Goal: Task Accomplishment & Management: Use online tool/utility

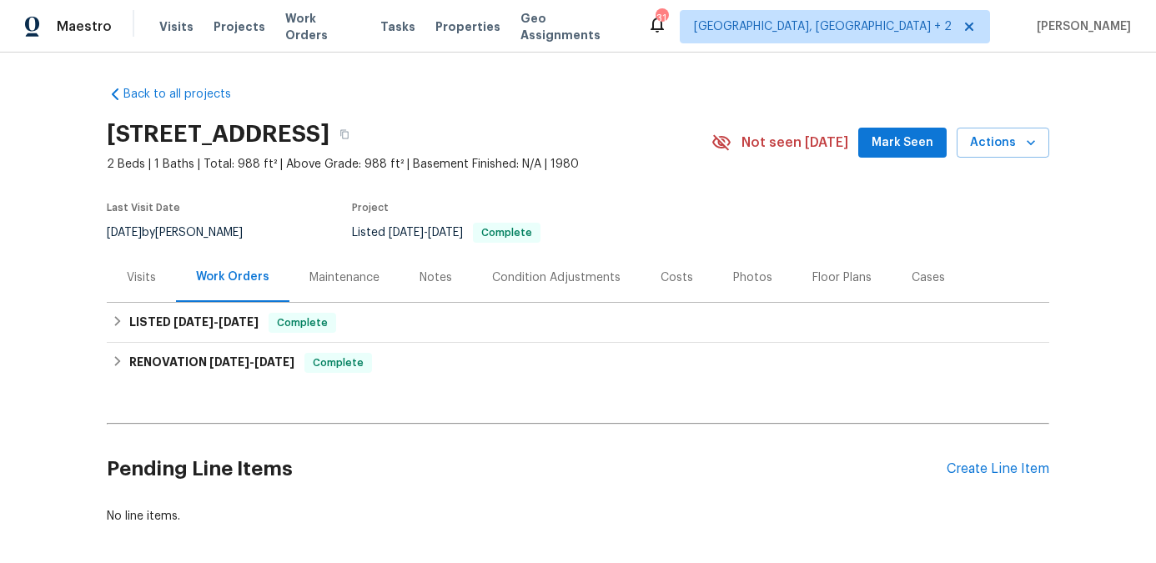
scroll to position [75, 0]
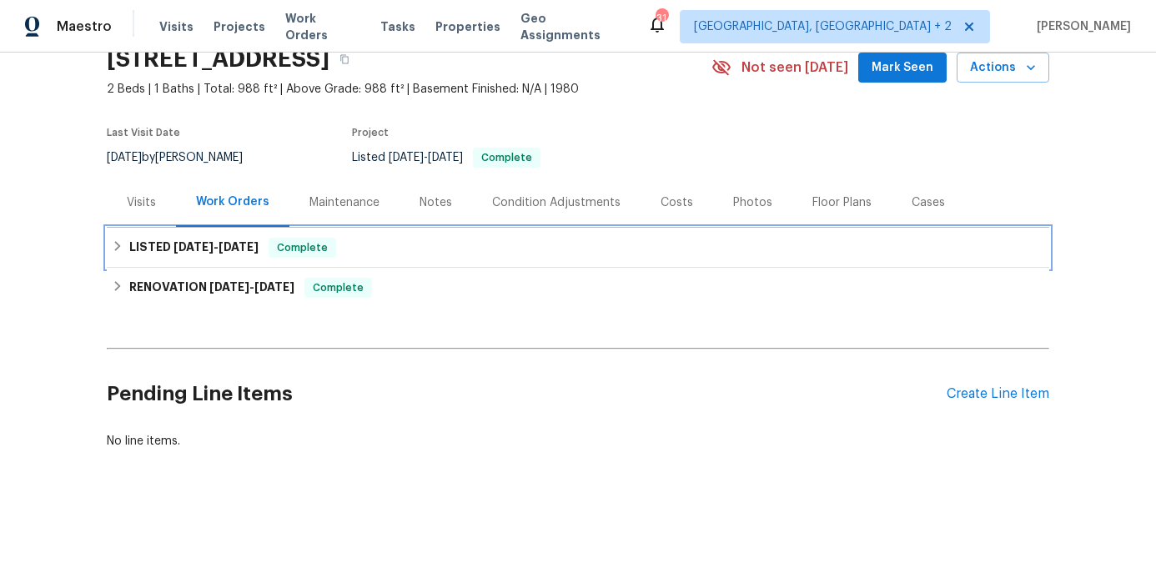
click at [116, 245] on icon at bounding box center [118, 246] width 12 height 12
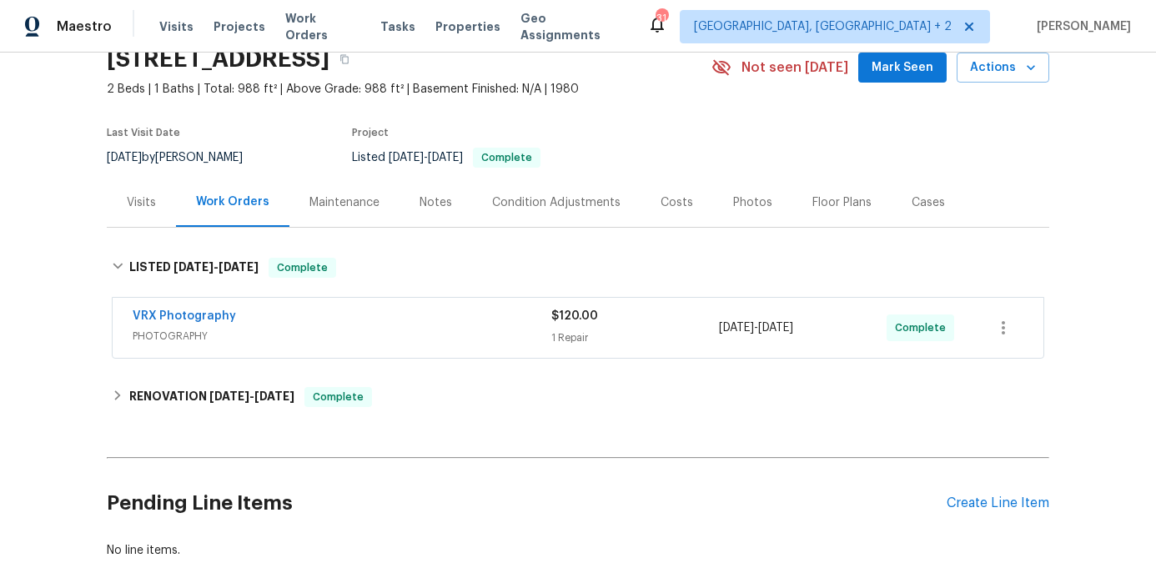
click at [352, 207] on div "Maintenance" at bounding box center [344, 202] width 70 height 17
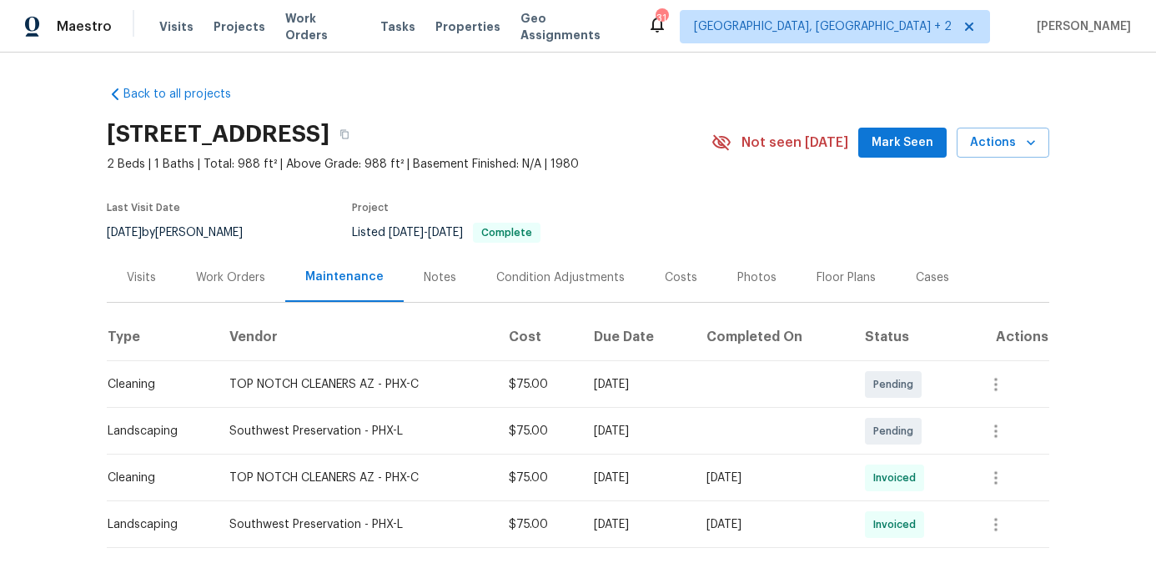
click at [80, 37] on div "Maestro" at bounding box center [56, 26] width 112 height 33
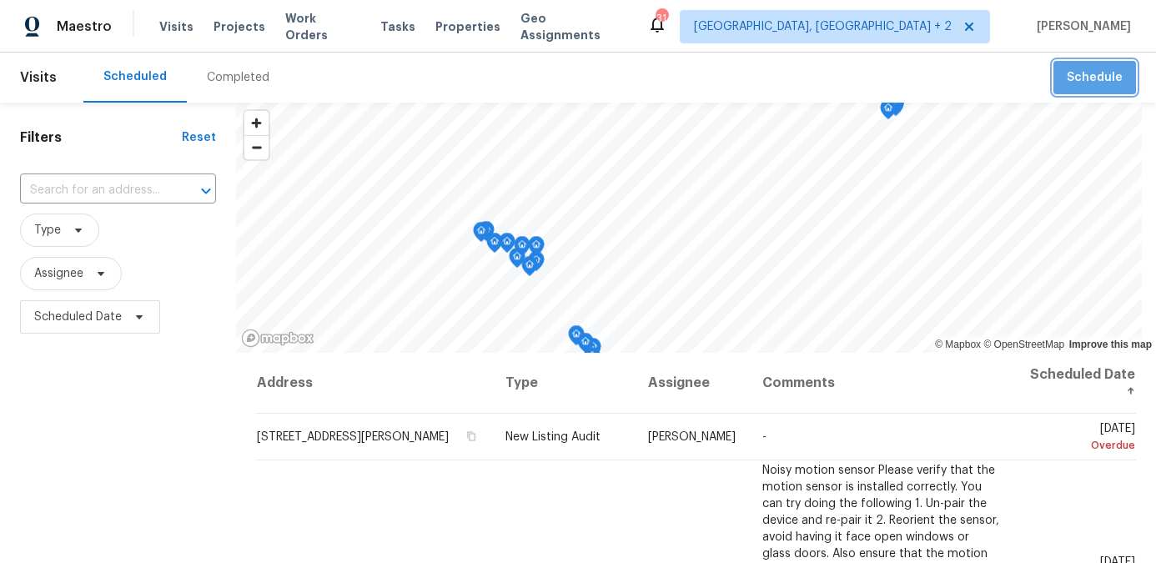
click at [1094, 69] on span "Schedule" at bounding box center [1094, 78] width 56 height 21
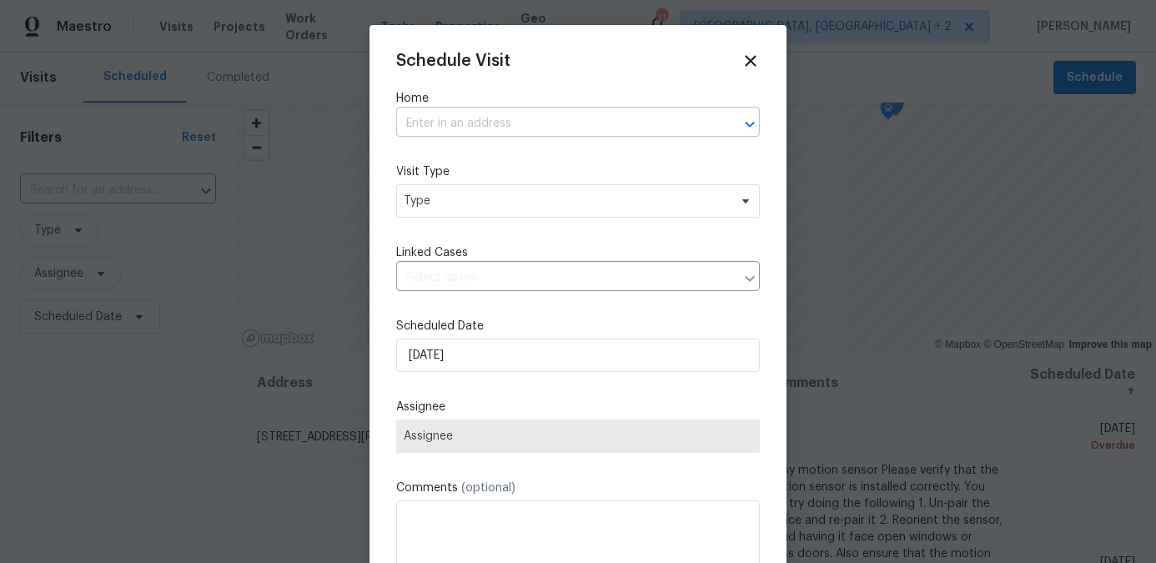
click at [434, 118] on input "text" at bounding box center [554, 124] width 317 height 26
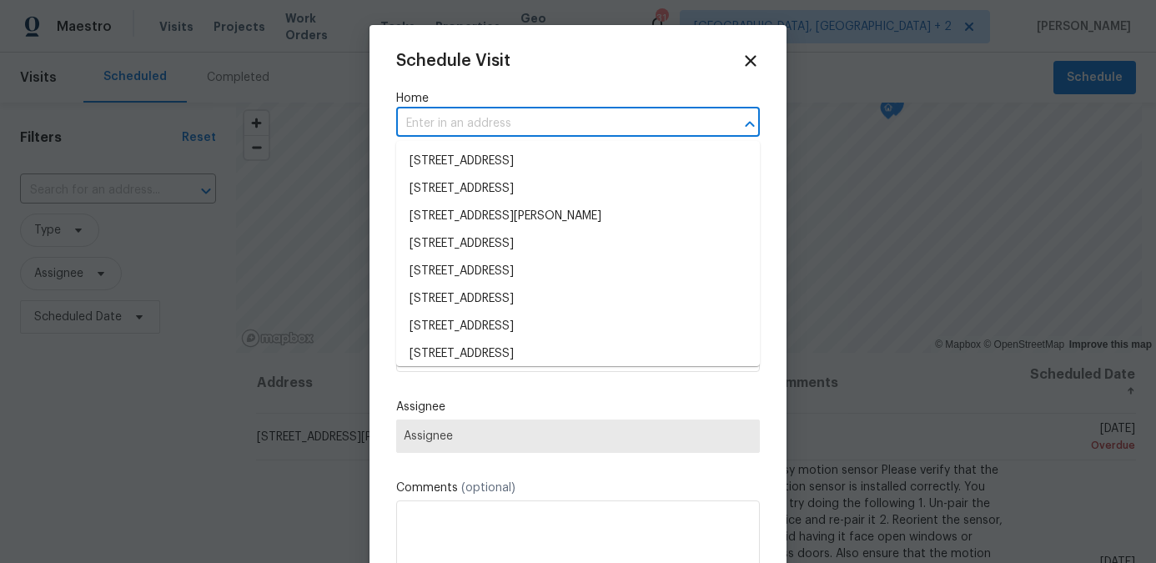
paste input "12644 N 152nd Ave,"
type input "12644 N 152nd Ave,"
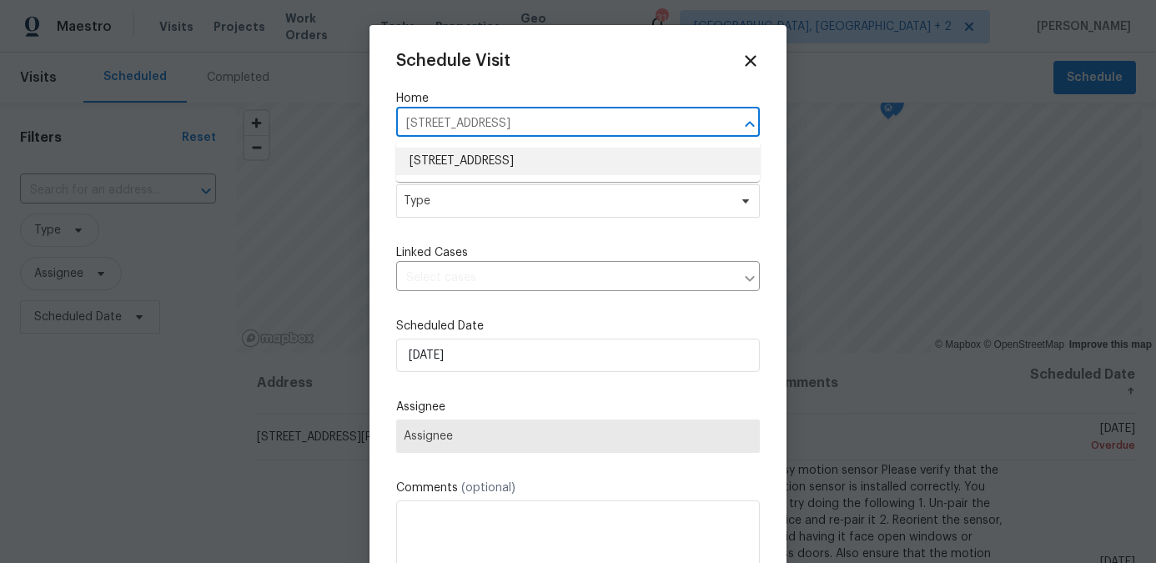
click at [494, 156] on li "12644 N 152nd Ave, Surprise, AZ 85379" at bounding box center [578, 162] width 364 height 28
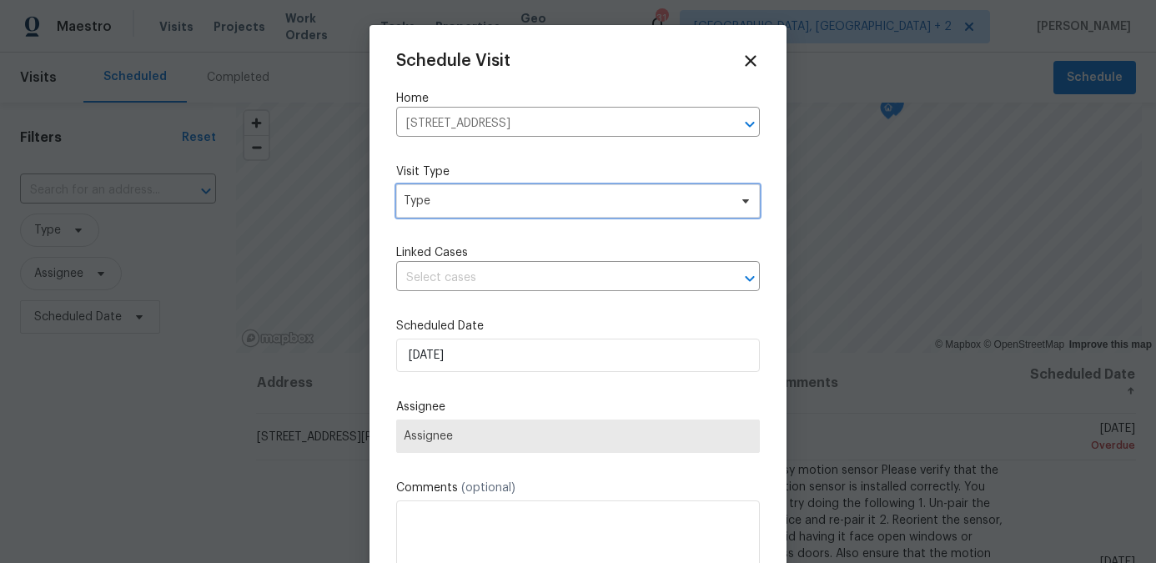
click at [459, 207] on span "Type" at bounding box center [566, 201] width 324 height 17
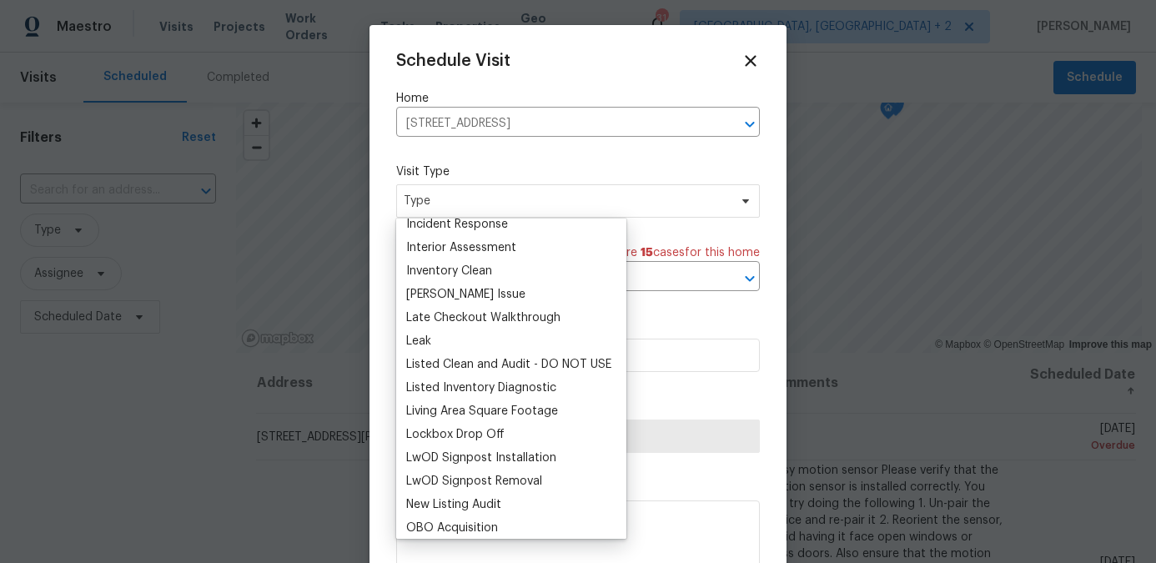
scroll to position [664, 0]
click at [486, 390] on div "Listed Inventory Diagnostic" at bounding box center [481, 387] width 150 height 17
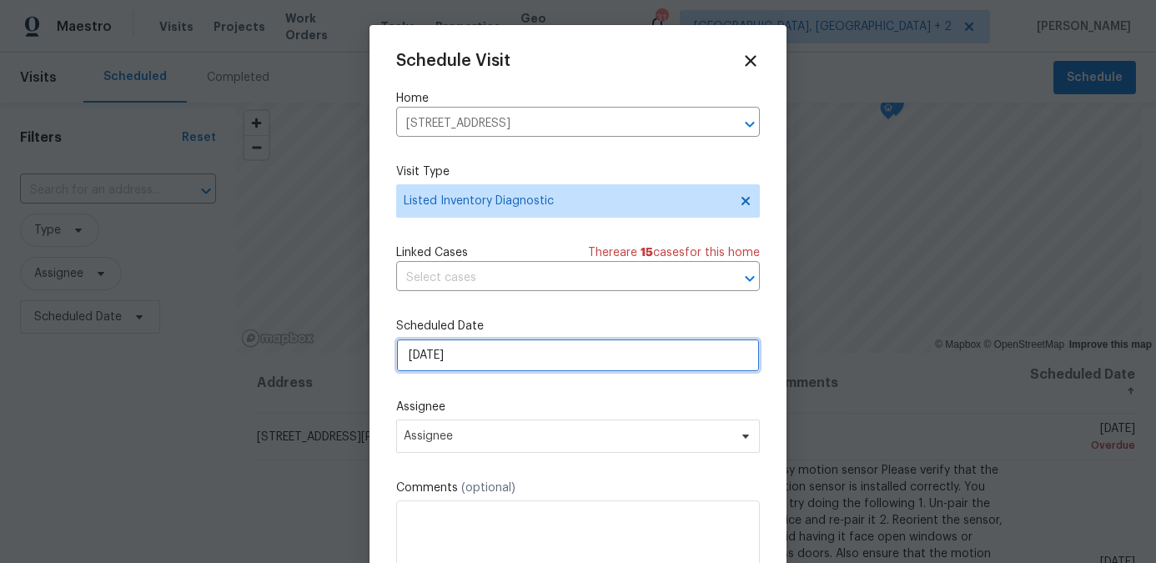
click at [474, 355] on input "8/20/2025" at bounding box center [578, 355] width 364 height 33
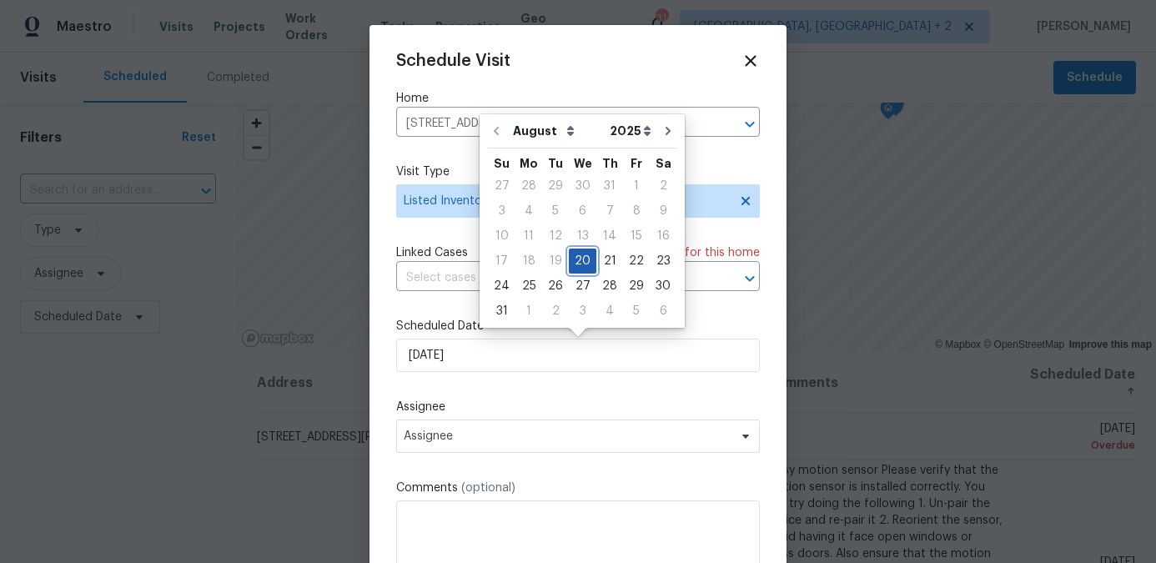
click at [578, 256] on div "20" at bounding box center [583, 260] width 28 height 23
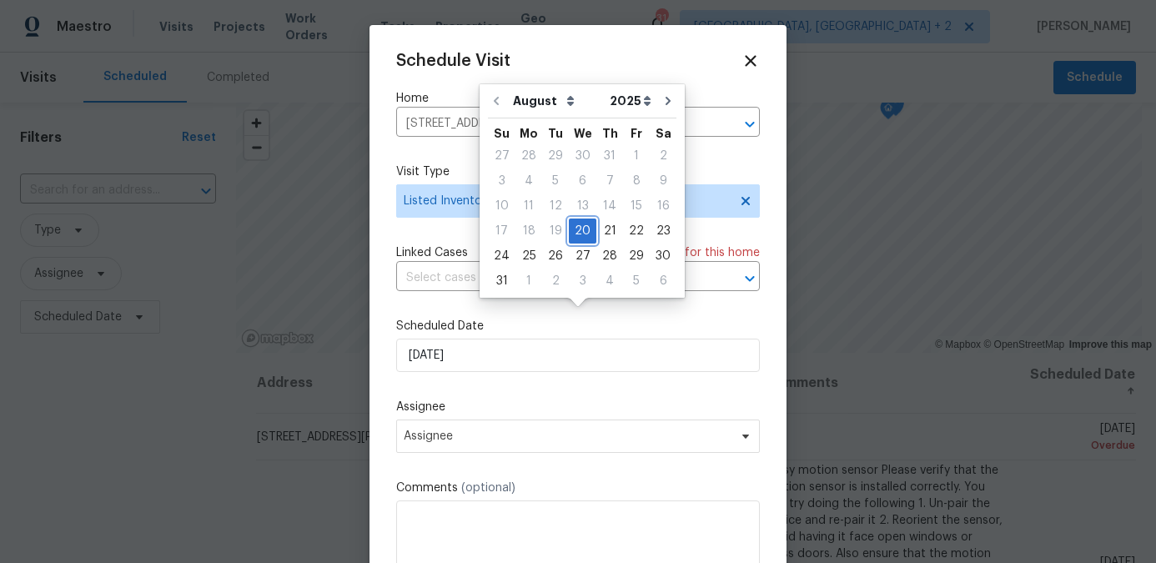
scroll to position [30, 0]
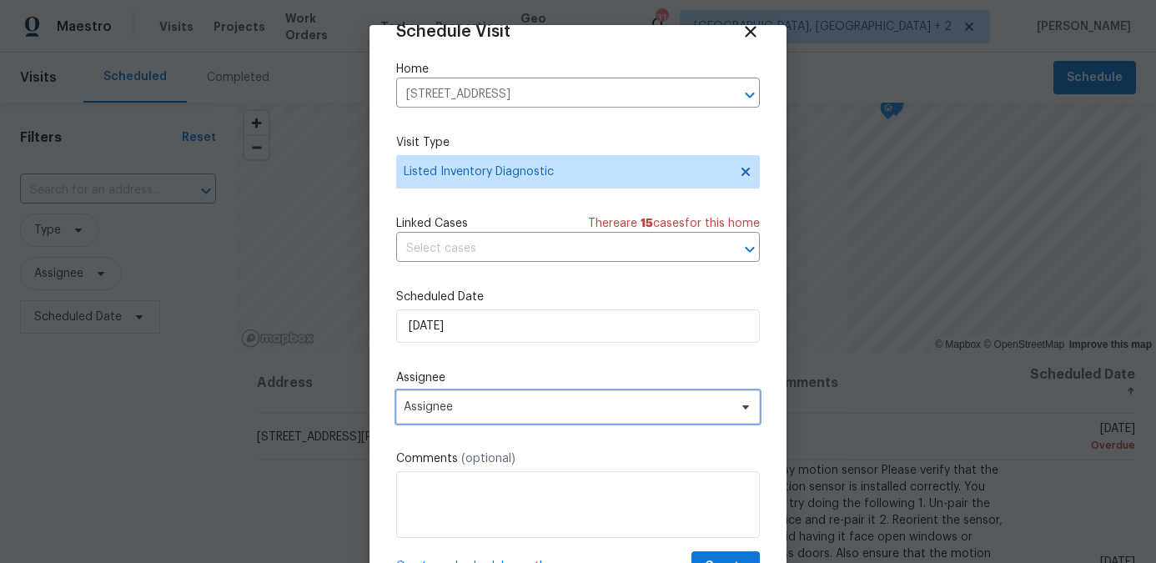
click at [503, 406] on span "Assignee" at bounding box center [567, 406] width 327 height 13
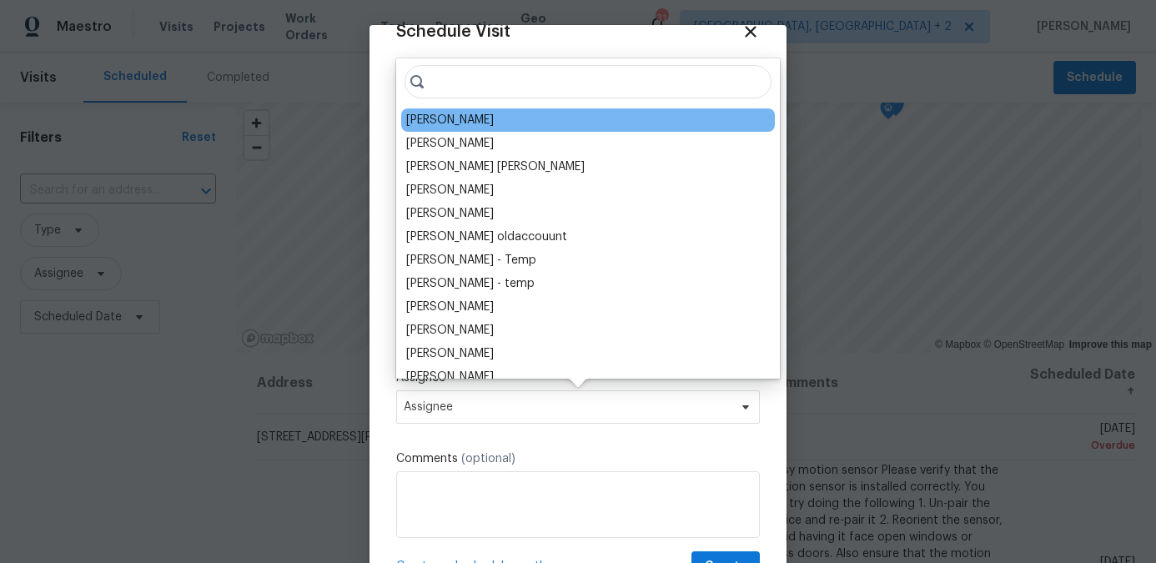
click at [424, 123] on div "[PERSON_NAME]" at bounding box center [450, 120] width 88 height 17
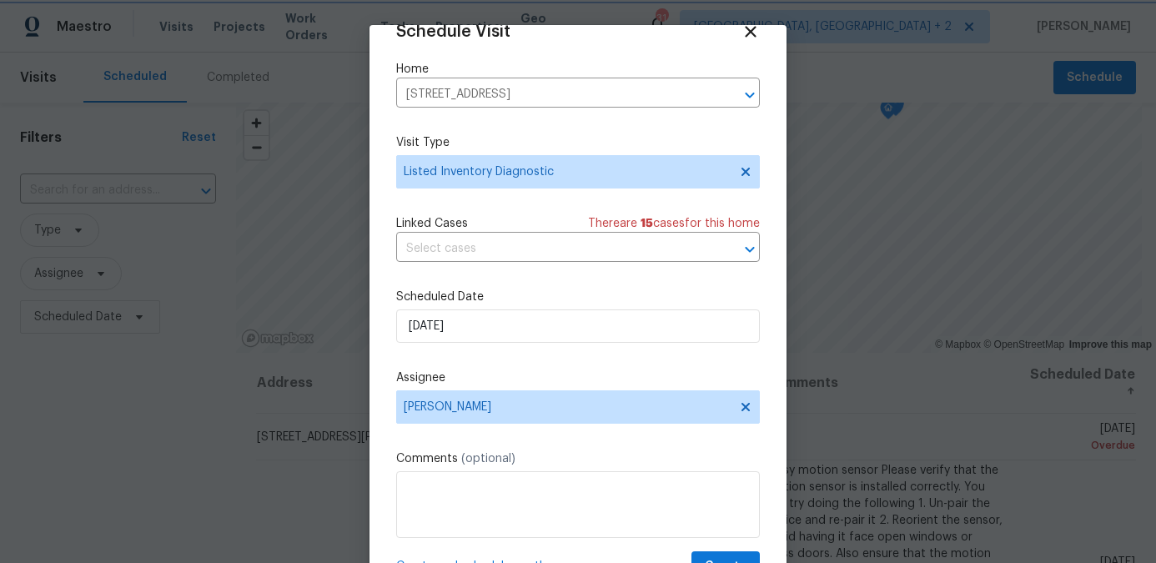
scroll to position [71, 0]
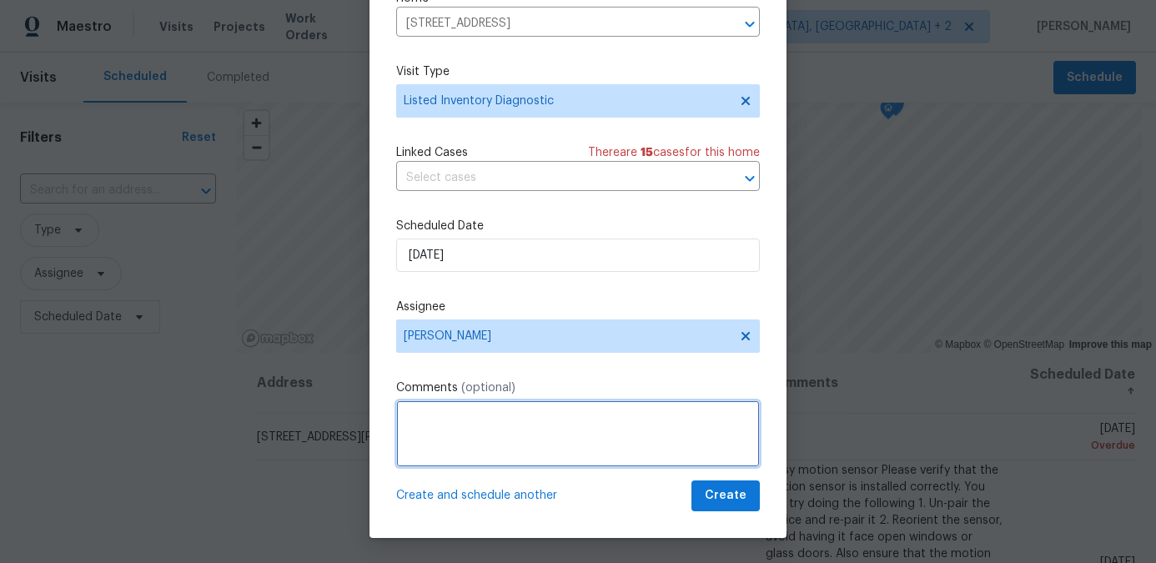
click at [414, 434] on textarea at bounding box center [578, 433] width 364 height 67
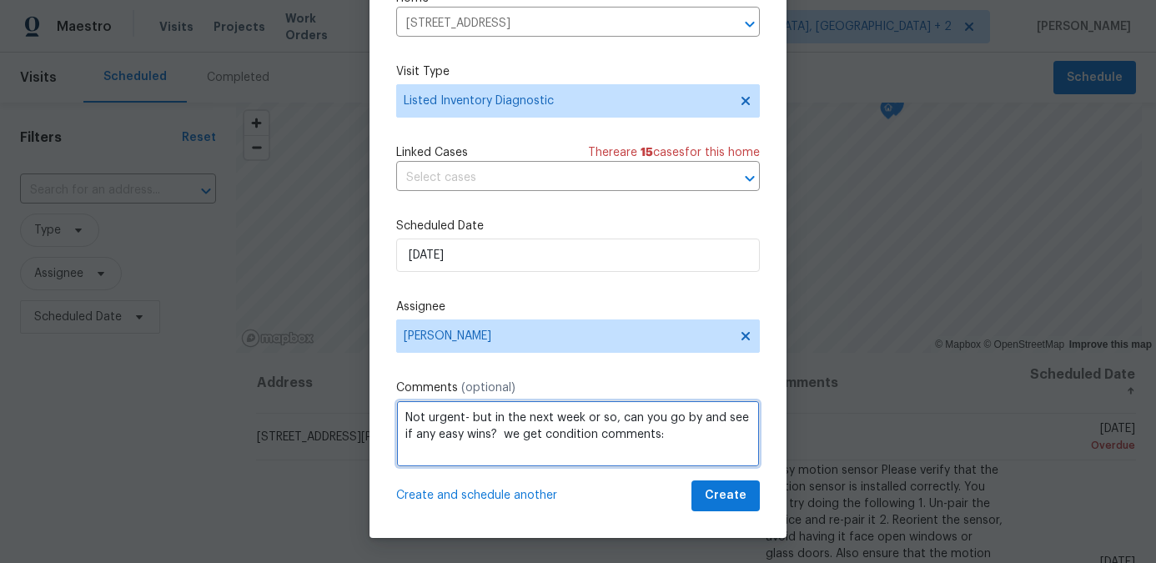
paste textarea "The home needs a lotbof work and updating It needs new light sockets, fixtures.…"
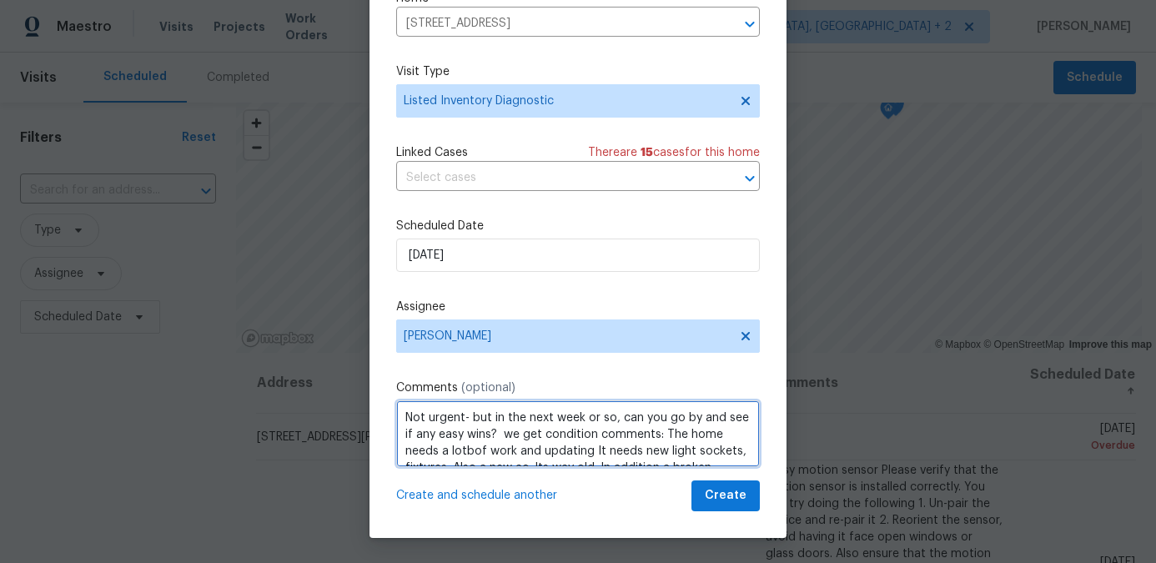
scroll to position [58, 0]
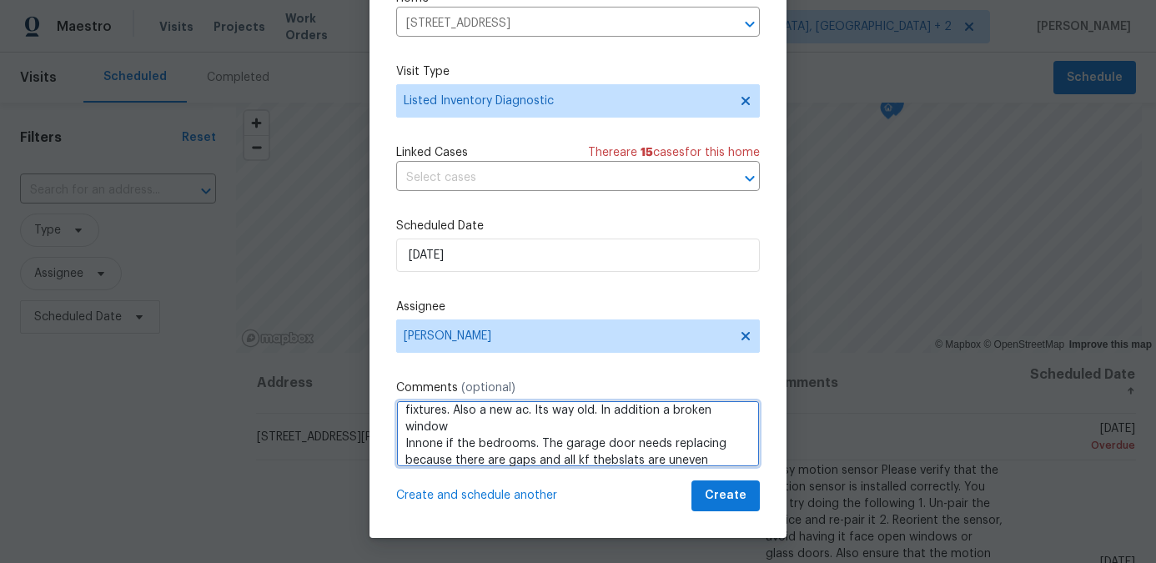
click at [404, 445] on textarea "Not urgent- but in the next week or so, can you go by and see if any easy wins?…" at bounding box center [578, 433] width 364 height 67
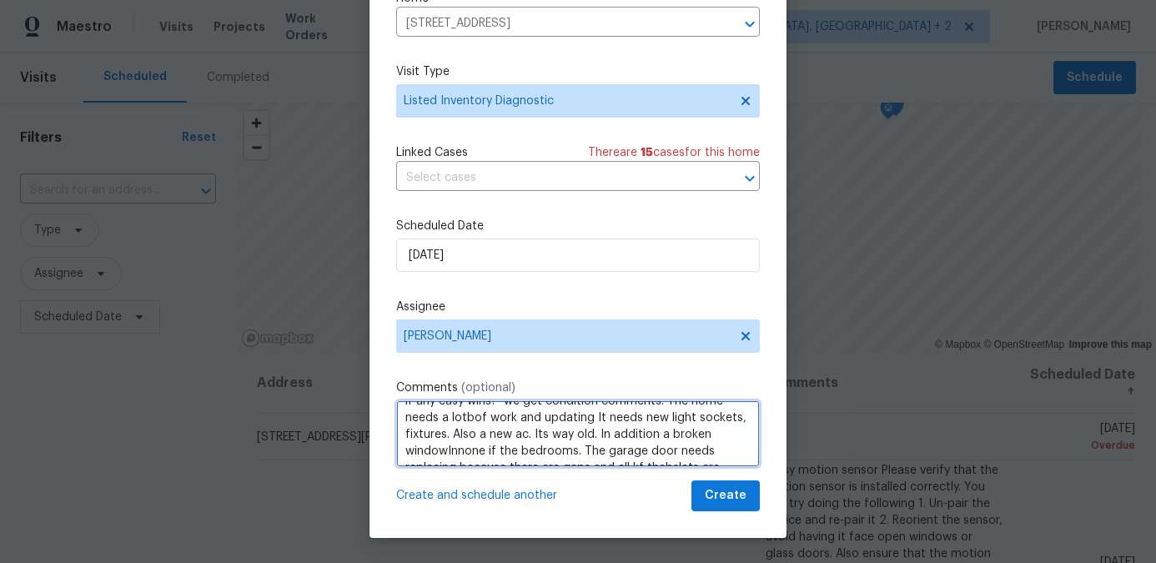
scroll to position [31, 0]
click at [464, 419] on textarea "Not urgent- but in the next week or so, can you go by and see if any easy wins?…" at bounding box center [578, 433] width 364 height 67
click at [476, 420] on textarea "Not urgent- but in the next week or so, can you go by and see if any easy wins?…" at bounding box center [578, 433] width 364 height 67
click at [664, 434] on textarea "Not urgent- but in the next week or so, can you go by and see if any easy wins?…" at bounding box center [578, 433] width 364 height 67
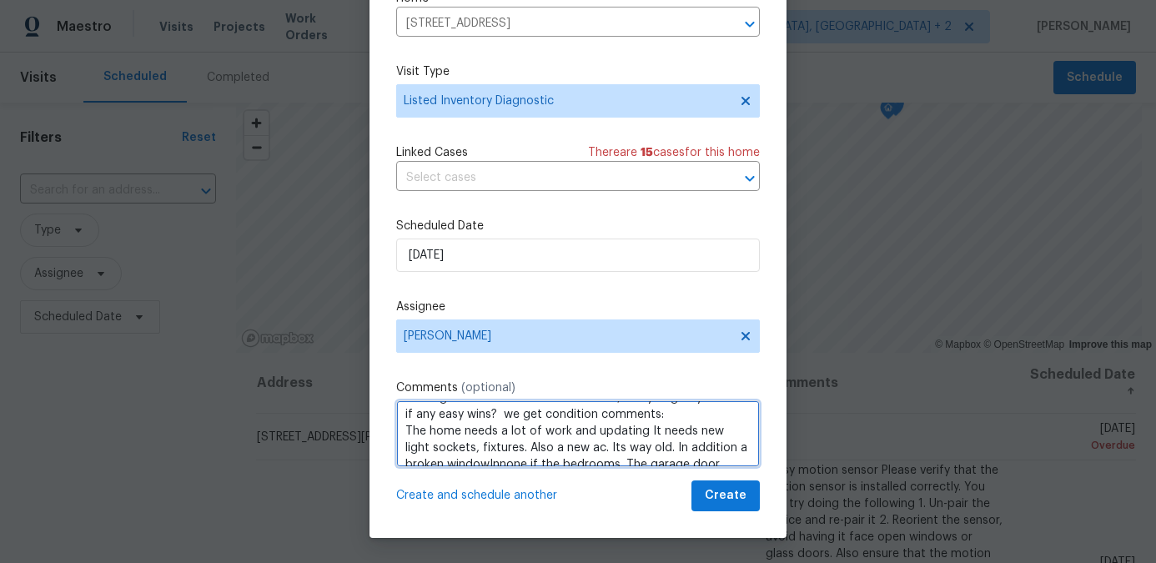
scroll to position [44, 0]
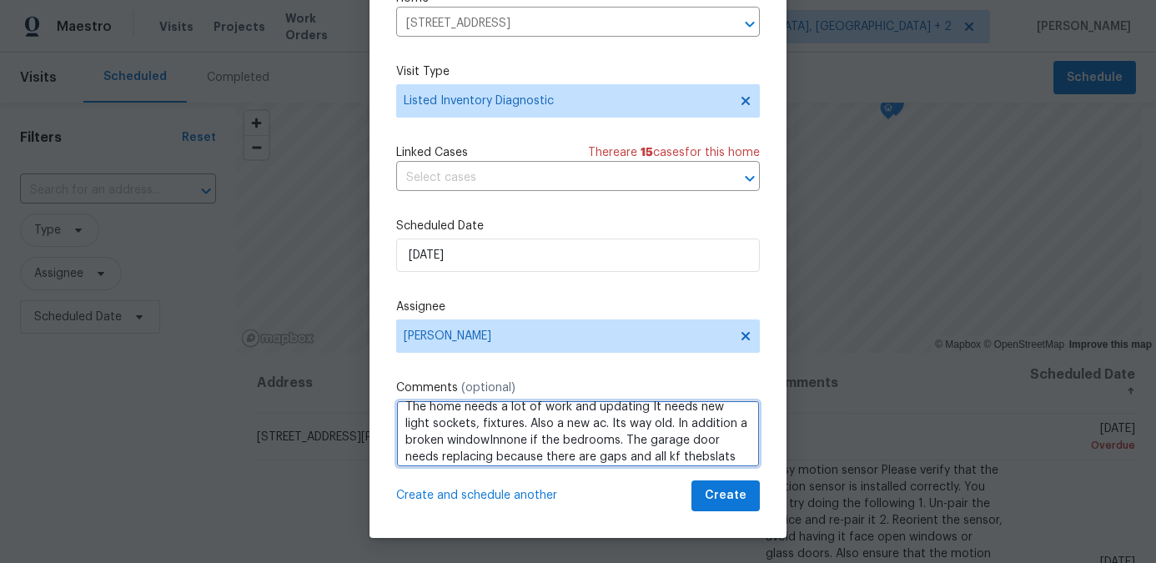
click at [489, 441] on textarea "Not urgent- but in the next week or so, can you go by and see if any easy wins?…" at bounding box center [578, 433] width 364 height 67
click at [501, 440] on textarea "Not urgent- but in the next week or so, can you go by and see if any easy wins?…" at bounding box center [578, 433] width 364 height 67
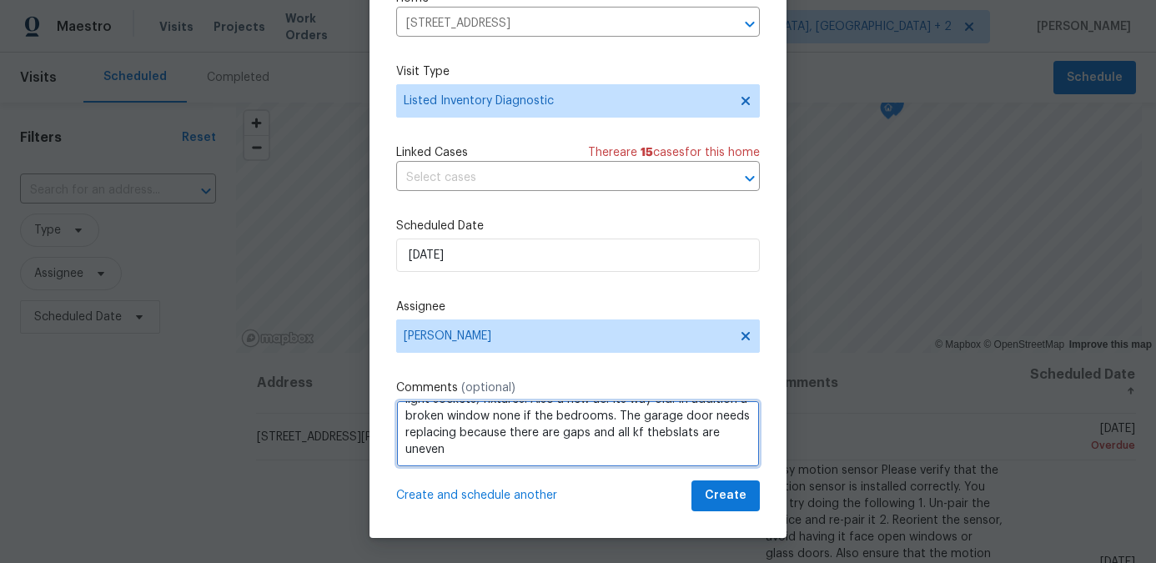
click at [453, 454] on textarea "Not urgent- but in the next week or so, can you go by and see if any easy wins?…" at bounding box center [578, 433] width 364 height 67
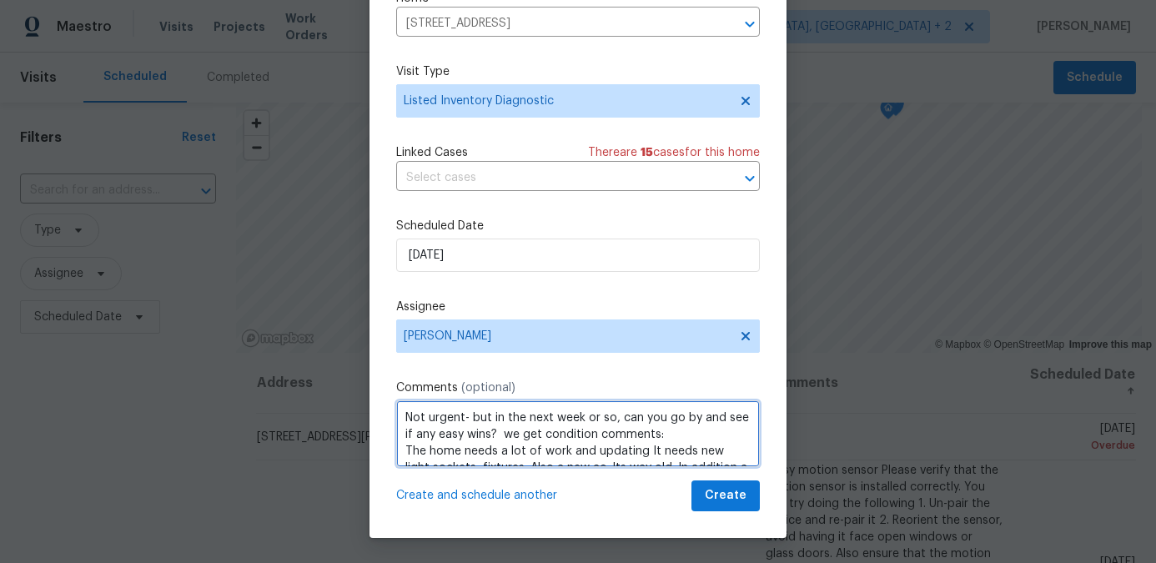
click at [499, 436] on textarea "Not urgent- but in the next week or so, can you go by and see if any easy wins?…" at bounding box center [578, 433] width 364 height 67
type textarea "Not urgent- but in the next week or so, can you go by and see if any easy wins?…"
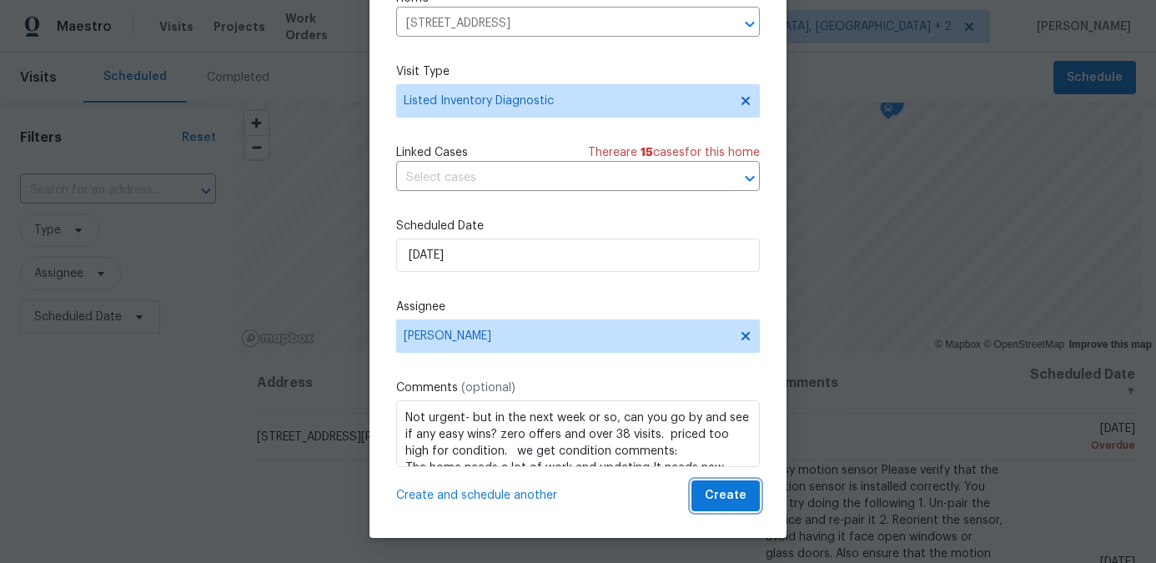
click at [725, 495] on span "Create" at bounding box center [726, 495] width 42 height 21
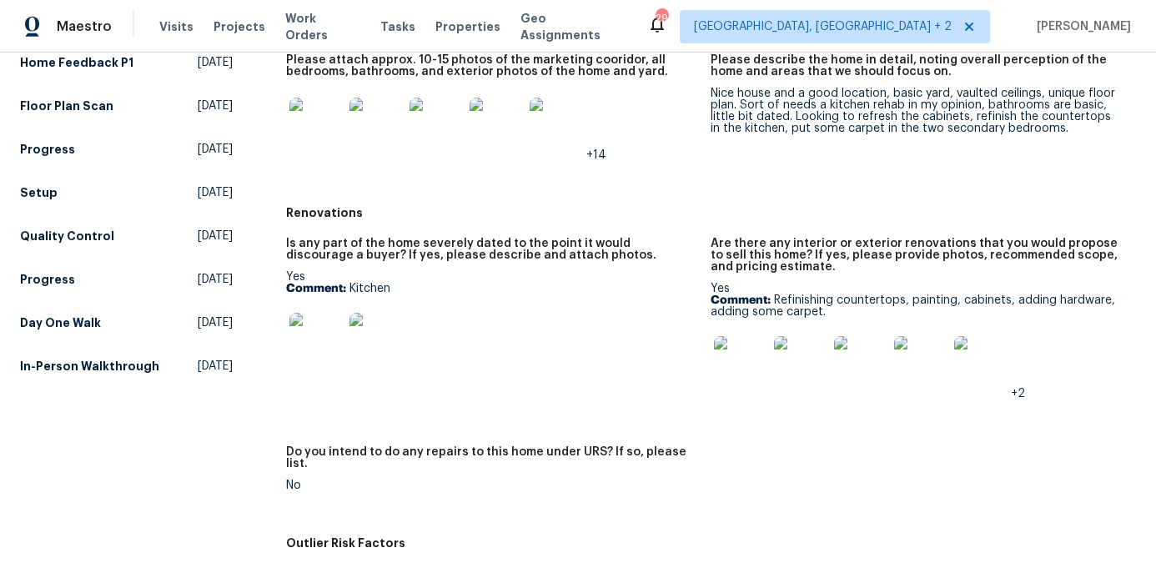
scroll to position [322, 0]
